Goal: Use online tool/utility: Use online tool/utility

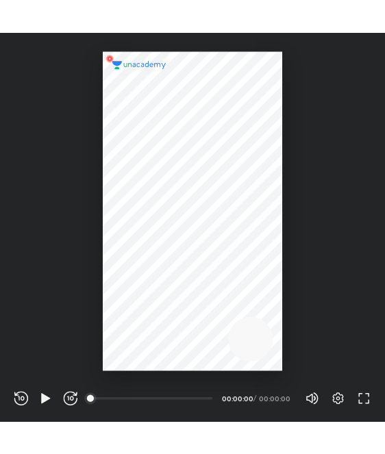
scroll to position [454, 449]
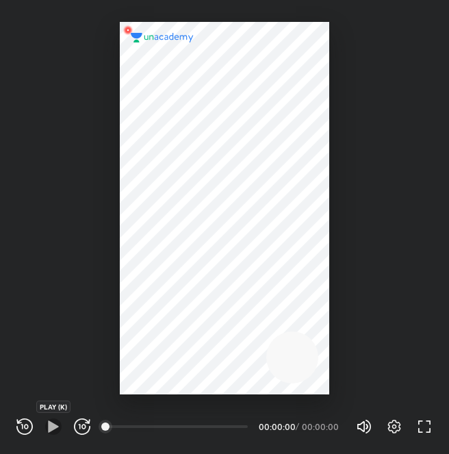
click at [51, 429] on icon "button" at bounding box center [53, 427] width 10 height 12
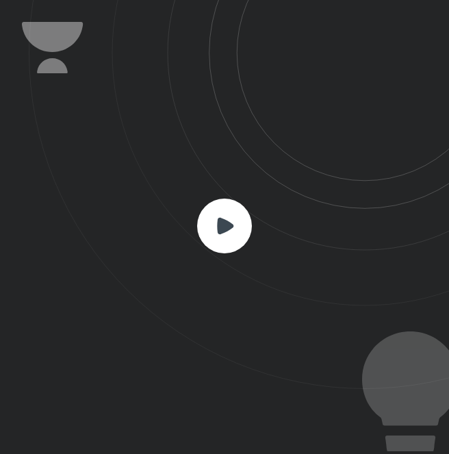
click at [161, 401] on div at bounding box center [224, 227] width 449 height 454
click at [147, 338] on icon at bounding box center [239, 194] width 421 height 389
click at [183, 401] on div at bounding box center [224, 227] width 449 height 454
click at [240, 210] on rect at bounding box center [224, 226] width 55 height 55
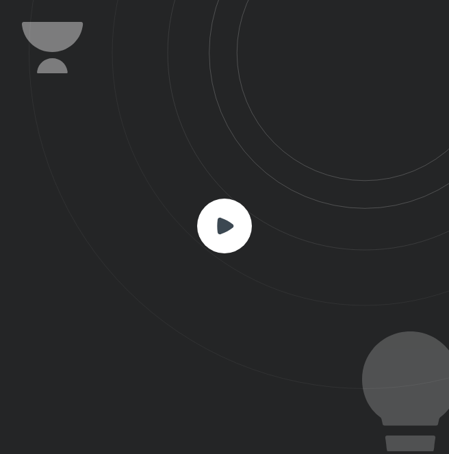
click at [240, 201] on icon at bounding box center [224, 226] width 55 height 55
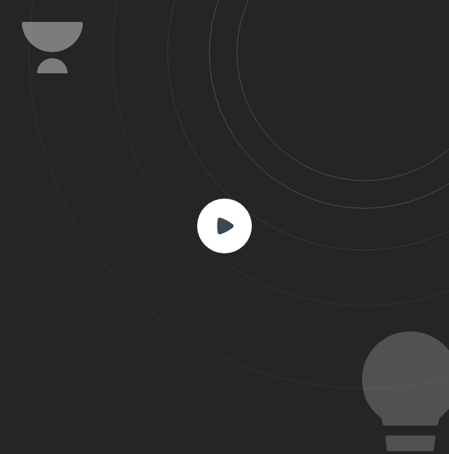
click at [240, 201] on icon at bounding box center [224, 226] width 55 height 55
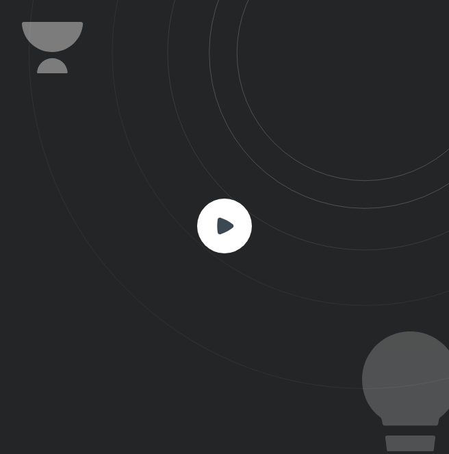
click at [240, 201] on icon at bounding box center [224, 226] width 55 height 55
click at [16, 35] on div at bounding box center [224, 227] width 449 height 454
click at [224, 240] on rect at bounding box center [224, 226] width 55 height 55
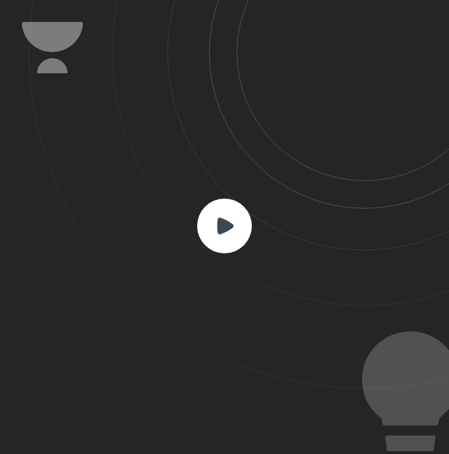
click at [224, 240] on rect at bounding box center [224, 226] width 55 height 55
click at [230, 203] on rect at bounding box center [224, 226] width 55 height 55
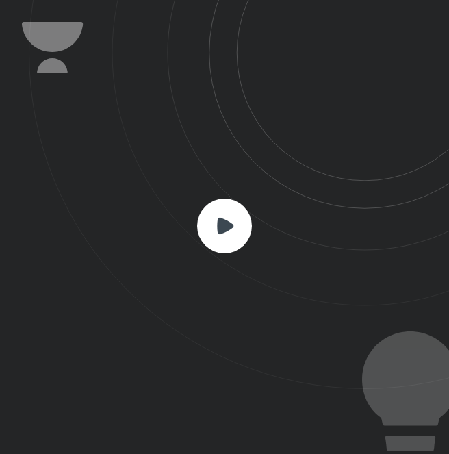
click at [230, 203] on rect at bounding box center [224, 226] width 55 height 55
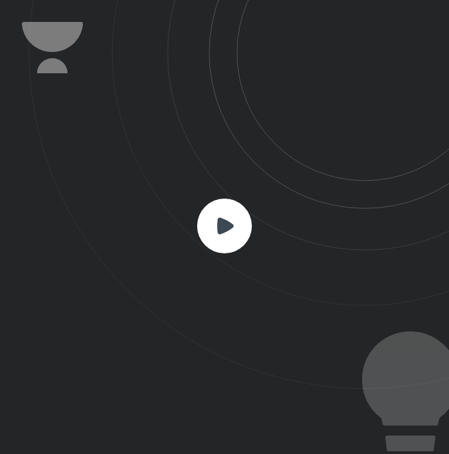
click at [230, 203] on rect at bounding box center [224, 226] width 55 height 55
click at [234, 232] on rect at bounding box center [224, 226] width 55 height 55
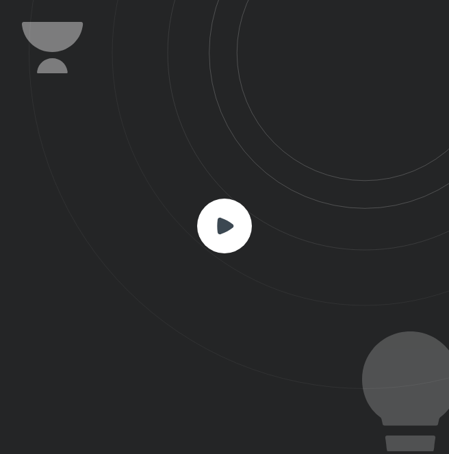
click at [234, 232] on rect at bounding box center [224, 226] width 55 height 55
click at [234, 231] on rect at bounding box center [224, 226] width 55 height 55
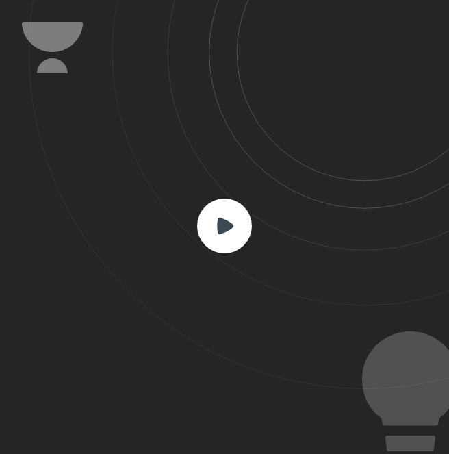
click at [228, 208] on rect at bounding box center [224, 226] width 55 height 55
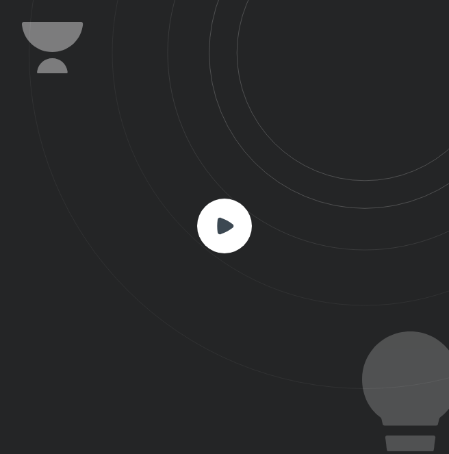
click at [228, 208] on rect at bounding box center [224, 226] width 55 height 55
click at [228, 210] on rect at bounding box center [224, 226] width 55 height 55
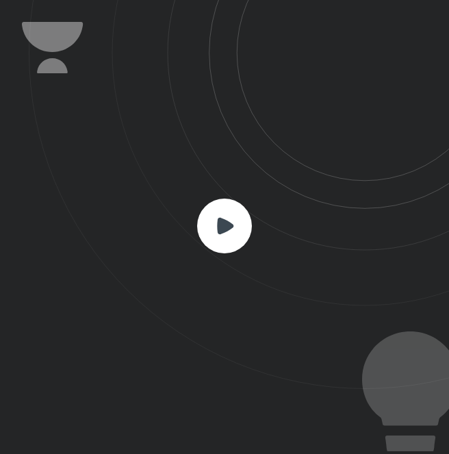
click at [228, 210] on rect at bounding box center [224, 226] width 55 height 55
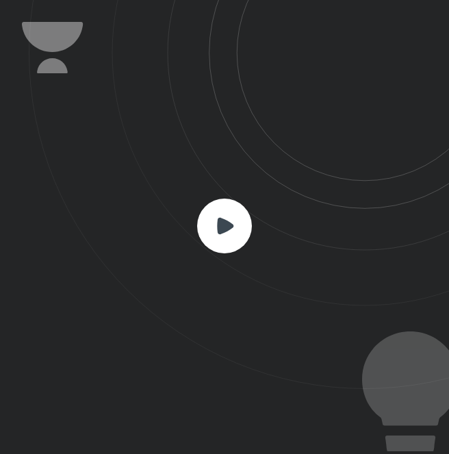
click at [228, 210] on rect at bounding box center [224, 226] width 55 height 55
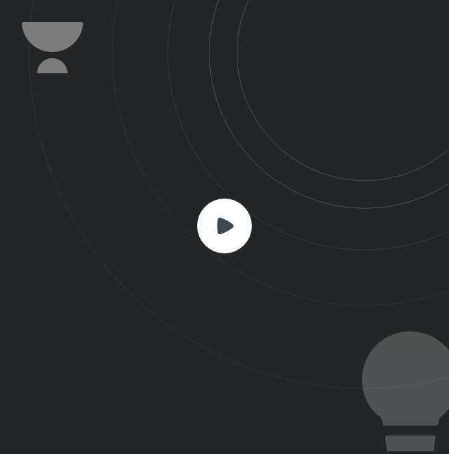
click at [228, 210] on rect at bounding box center [224, 226] width 55 height 55
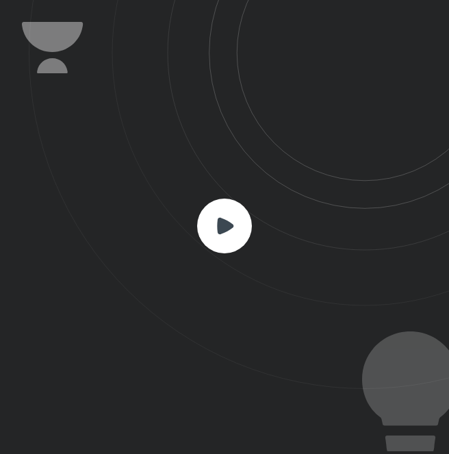
click at [228, 210] on rect at bounding box center [224, 226] width 55 height 55
click at [227, 227] on icon at bounding box center [225, 225] width 16 height 16
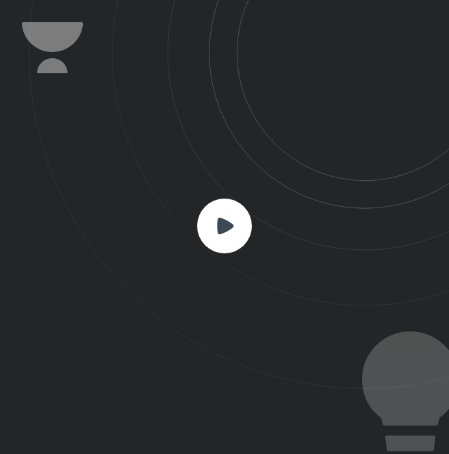
click at [227, 227] on icon at bounding box center [225, 225] width 16 height 16
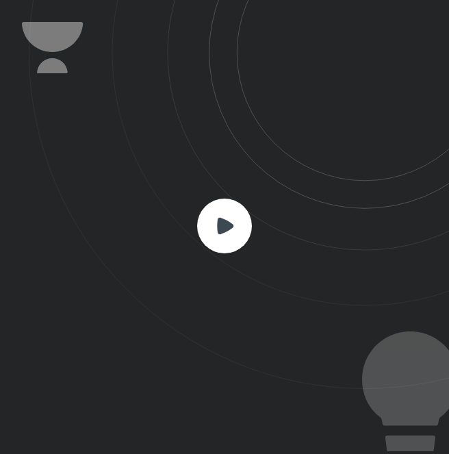
click at [227, 227] on icon at bounding box center [225, 225] width 16 height 16
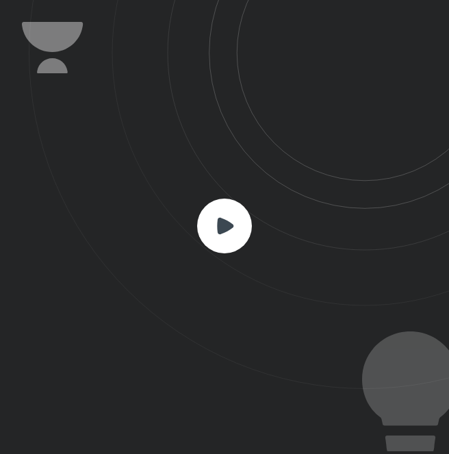
click at [227, 227] on icon at bounding box center [225, 225] width 16 height 16
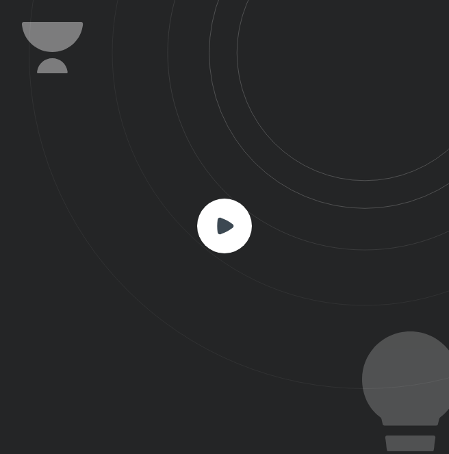
click at [227, 227] on icon at bounding box center [225, 225] width 16 height 16
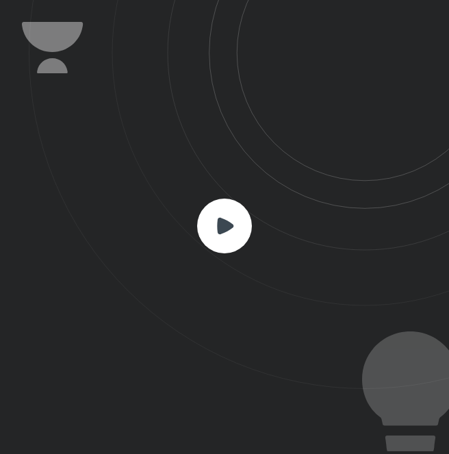
click at [227, 227] on icon at bounding box center [225, 225] width 16 height 16
click at [227, 225] on icon at bounding box center [225, 225] width 16 height 16
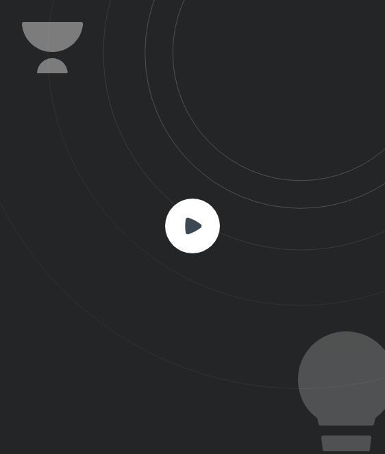
click at [359, 260] on icon at bounding box center [174, 194] width 421 height 389
click at [237, 242] on icon at bounding box center [174, 194] width 421 height 389
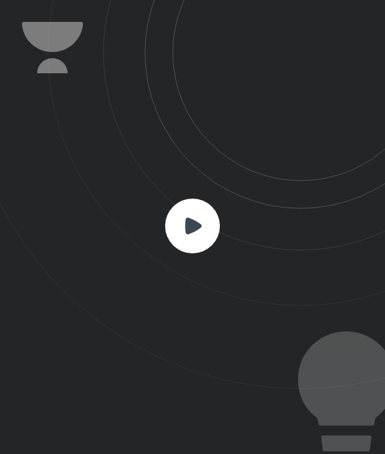
click at [202, 236] on rect at bounding box center [192, 226] width 55 height 55
click at [202, 239] on rect at bounding box center [192, 226] width 55 height 55
click at [202, 234] on rect at bounding box center [192, 226] width 55 height 55
click at [202, 237] on rect at bounding box center [192, 226] width 55 height 55
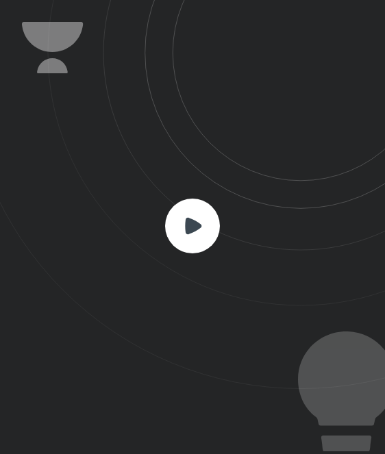
click at [202, 237] on rect at bounding box center [192, 226] width 55 height 55
click at [202, 236] on rect at bounding box center [192, 226] width 55 height 55
click at [202, 237] on rect at bounding box center [192, 226] width 55 height 55
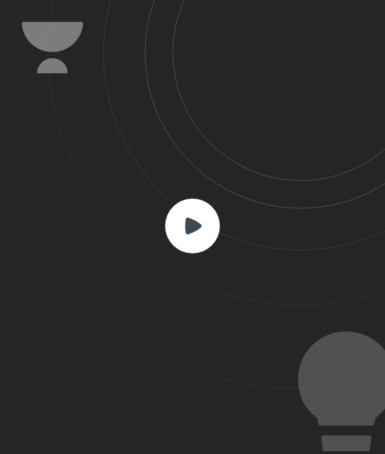
click at [202, 237] on rect at bounding box center [192, 226] width 55 height 55
click at [202, 238] on rect at bounding box center [192, 226] width 55 height 55
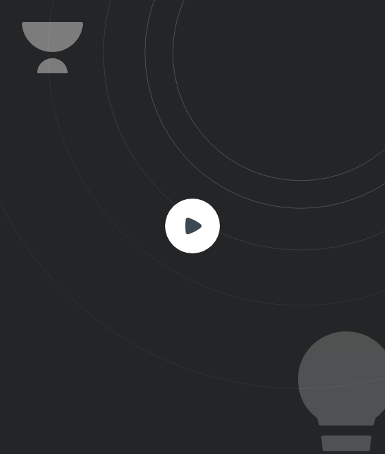
click at [202, 238] on rect at bounding box center [192, 226] width 55 height 55
click at [202, 235] on rect at bounding box center [192, 226] width 55 height 55
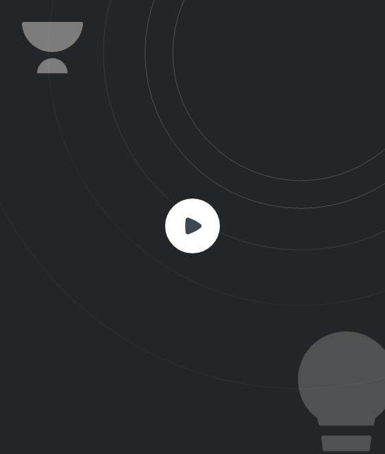
click at [219, 214] on icon at bounding box center [192, 226] width 55 height 55
click at [219, 215] on icon at bounding box center [192, 226] width 55 height 55
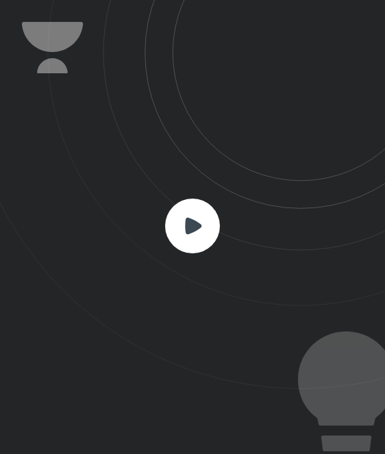
click at [219, 215] on icon at bounding box center [192, 226] width 55 height 55
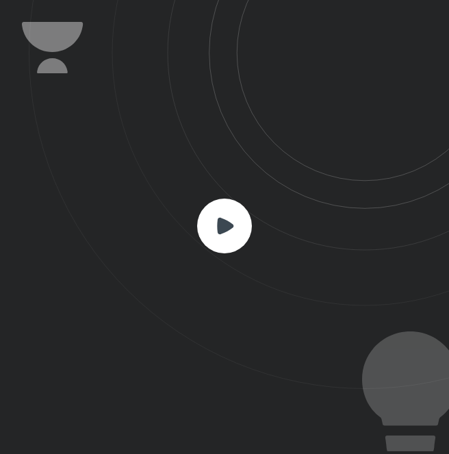
scroll to position [454, 449]
click at [233, 224] on icon at bounding box center [225, 225] width 16 height 16
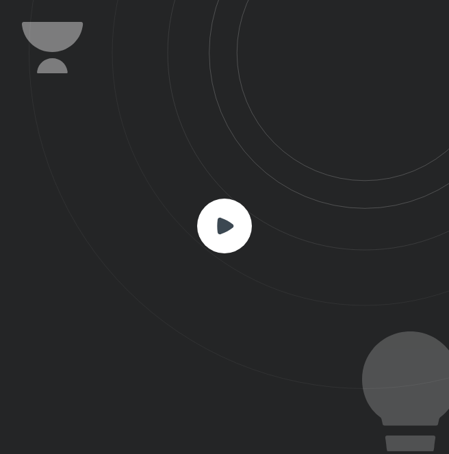
click at [232, 221] on rect at bounding box center [224, 226] width 55 height 55
click at [225, 220] on icon at bounding box center [225, 225] width 16 height 16
click at [225, 215] on rect at bounding box center [224, 226] width 55 height 55
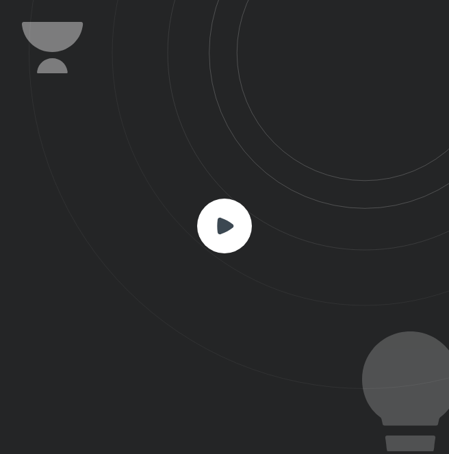
click at [225, 214] on rect at bounding box center [224, 226] width 55 height 55
click at [207, 217] on rect at bounding box center [224, 226] width 55 height 55
click at [208, 216] on rect at bounding box center [224, 226] width 55 height 55
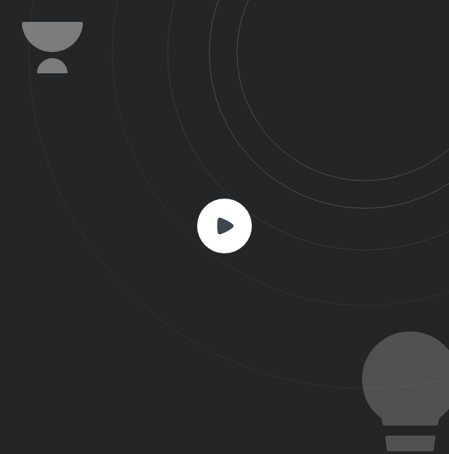
click at [208, 216] on rect at bounding box center [224, 226] width 55 height 55
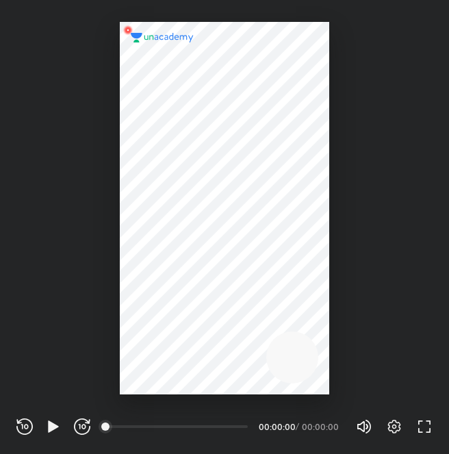
scroll to position [454, 449]
click at [57, 432] on icon "button" at bounding box center [53, 427] width 16 height 16
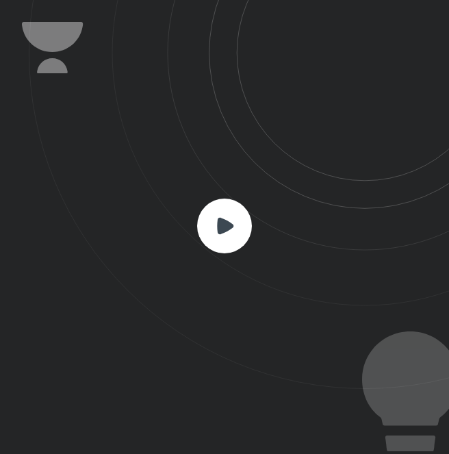
click at [271, 245] on icon at bounding box center [239, 194] width 421 height 389
click at [223, 218] on rect at bounding box center [224, 226] width 55 height 55
